Goal: Obtain resource: Download file/media

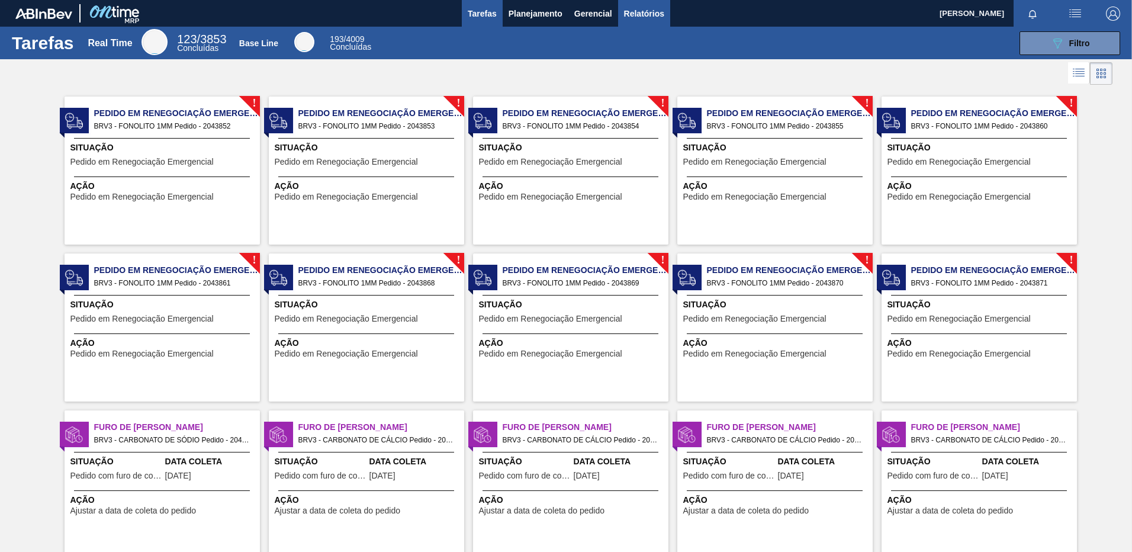
click at [642, 9] on span "Relatórios" at bounding box center [644, 14] width 40 height 14
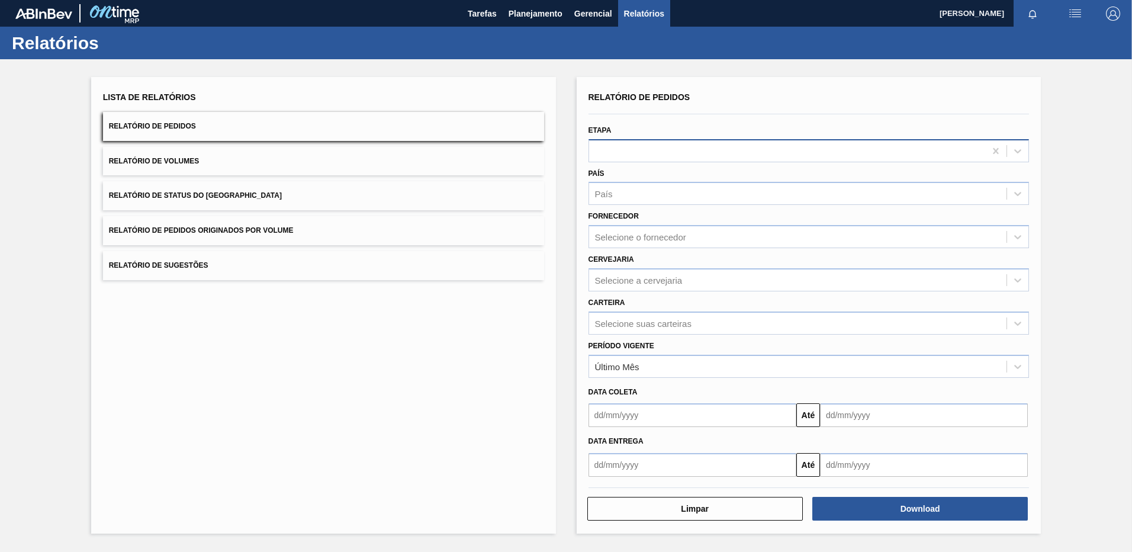
click at [663, 152] on div at bounding box center [787, 150] width 397 height 17
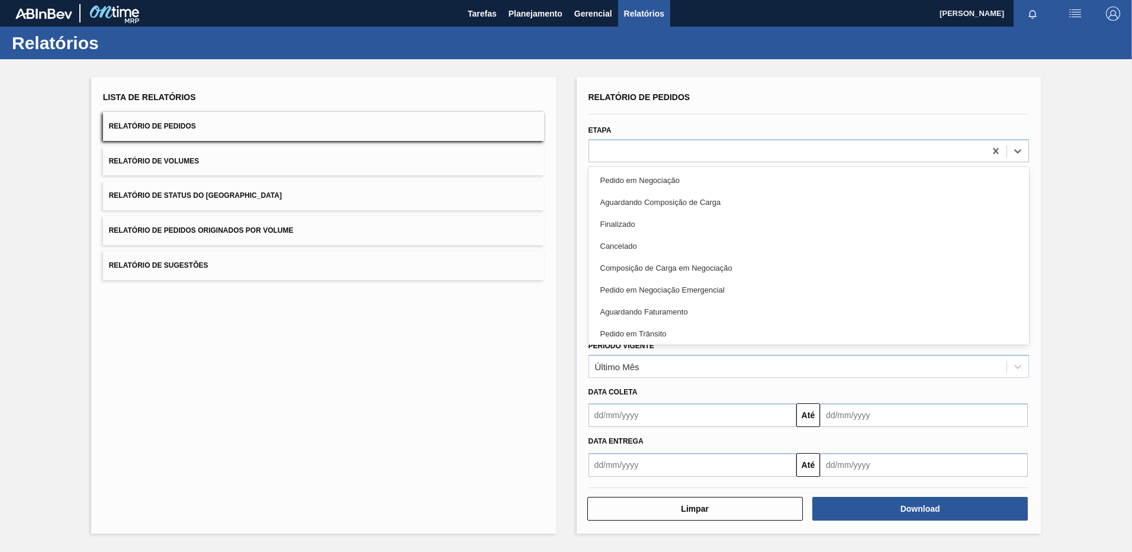
click at [679, 130] on div "Etapa option Pedido em Negociação focused, 1 of 20. 20 results available. Use U…" at bounding box center [809, 142] width 441 height 40
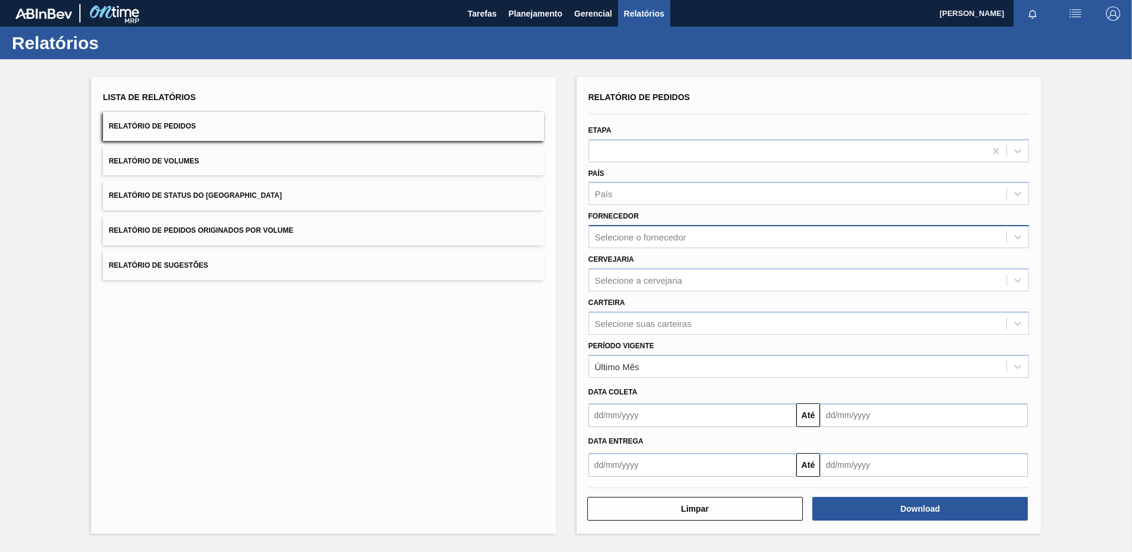
click at [634, 240] on div "Selecione o fornecedor" at bounding box center [640, 237] width 91 height 10
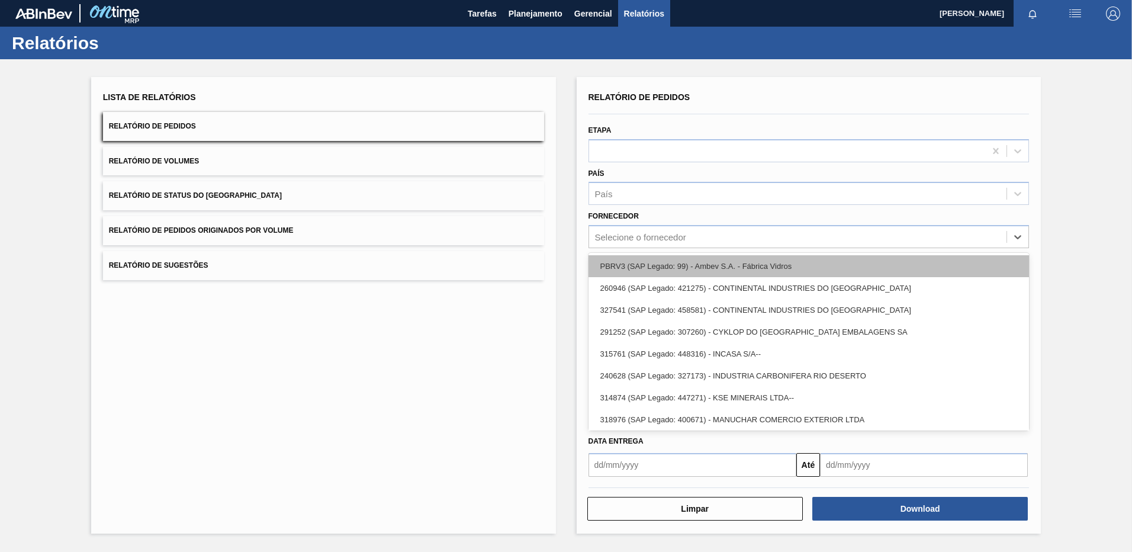
click at [635, 271] on div "PBRV3 (SAP Legado: 99) - Ambev S.A. - Fábrica Vidros" at bounding box center [809, 266] width 441 height 22
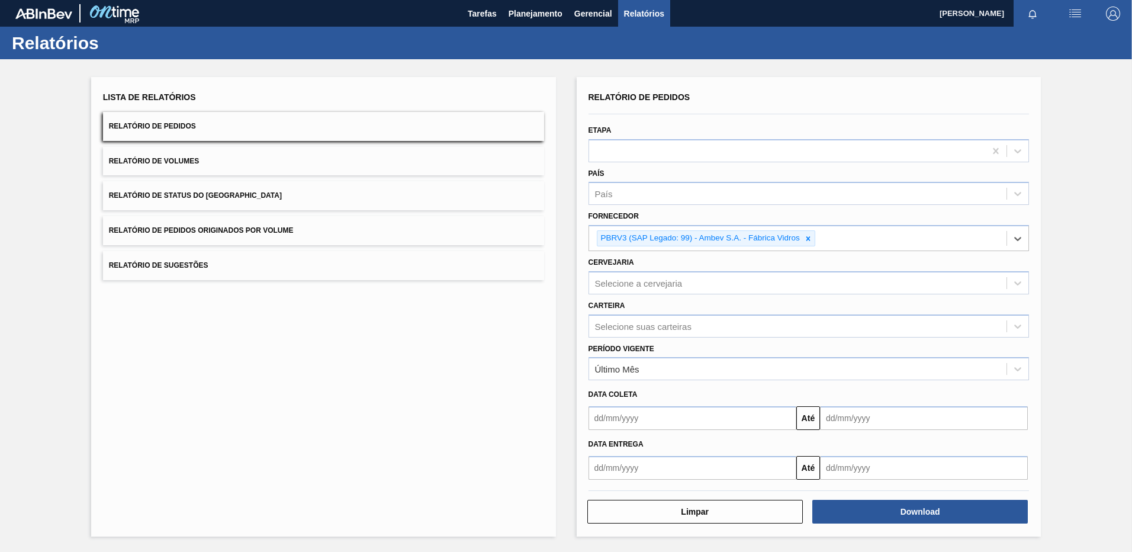
click at [688, 423] on input "text" at bounding box center [693, 418] width 208 height 24
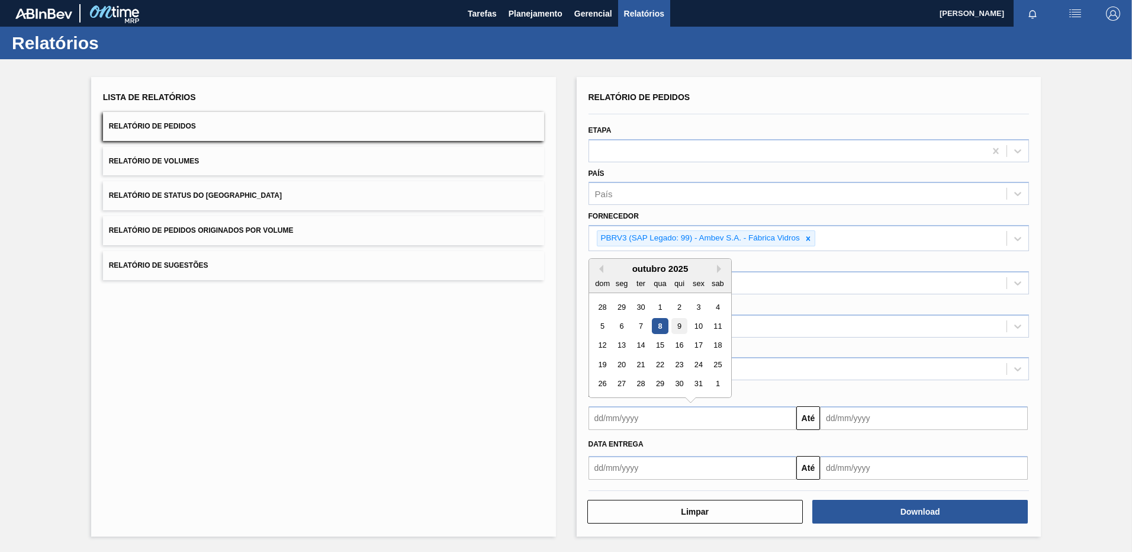
click at [681, 327] on div "9" at bounding box center [679, 326] width 16 height 16
type input "[DATE]"
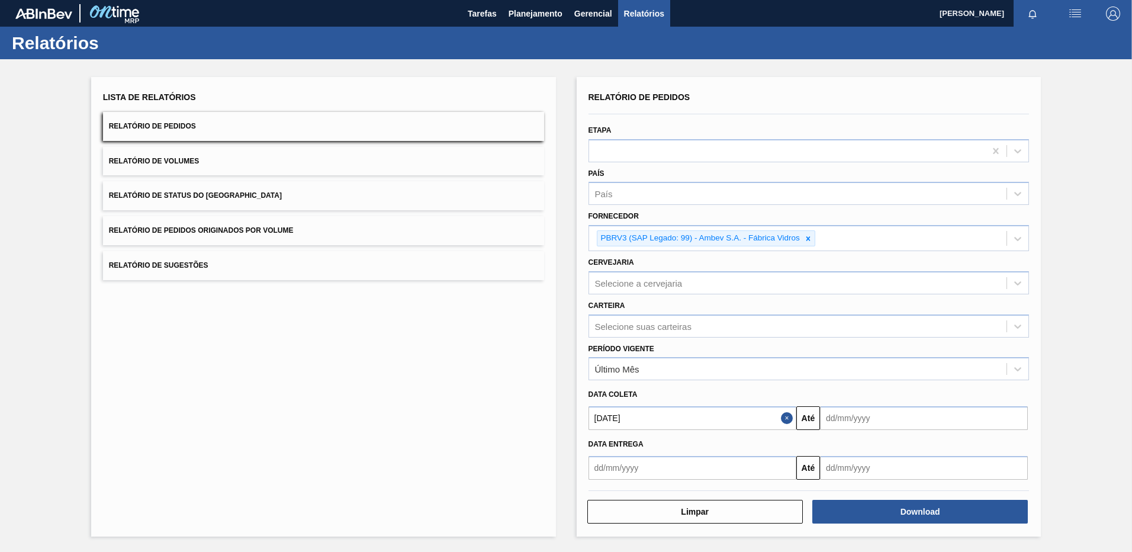
click at [845, 416] on input "text" at bounding box center [924, 418] width 208 height 24
click at [916, 324] on div "9" at bounding box center [911, 326] width 16 height 16
type input "[DATE]"
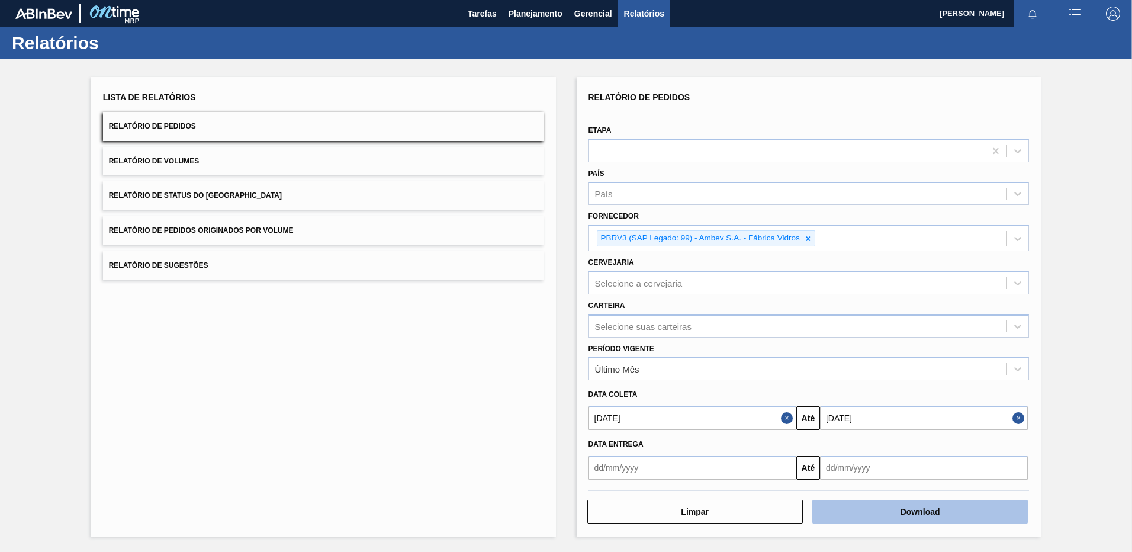
click at [883, 518] on button "Download" at bounding box center [921, 512] width 216 height 24
